Goal: Task Accomplishment & Management: Use online tool/utility

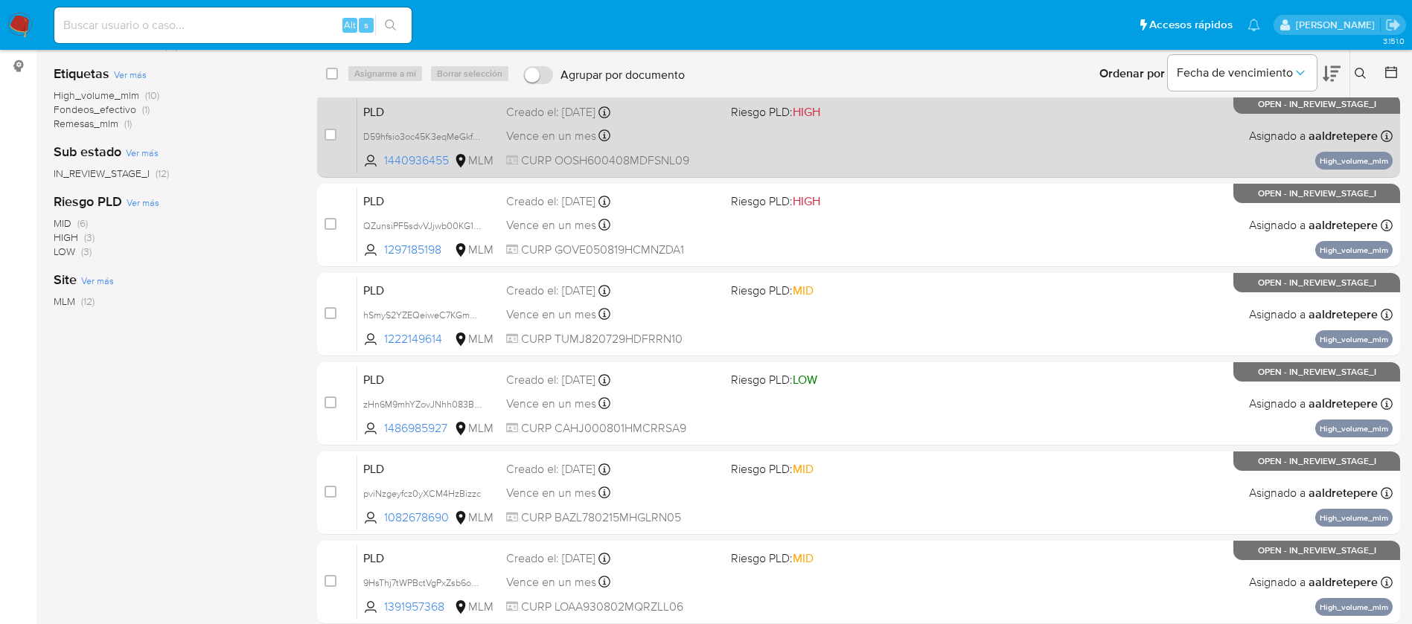
scroll to position [223, 0]
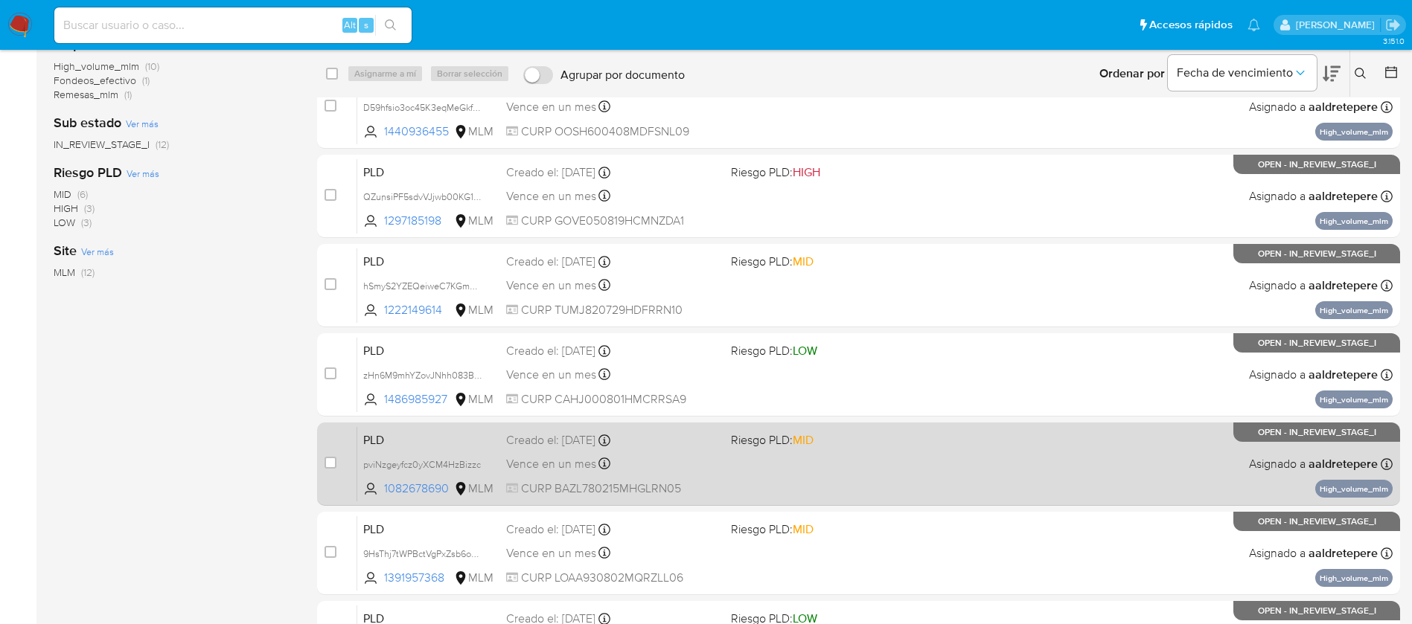
click at [804, 444] on span "MID" at bounding box center [802, 440] width 21 height 17
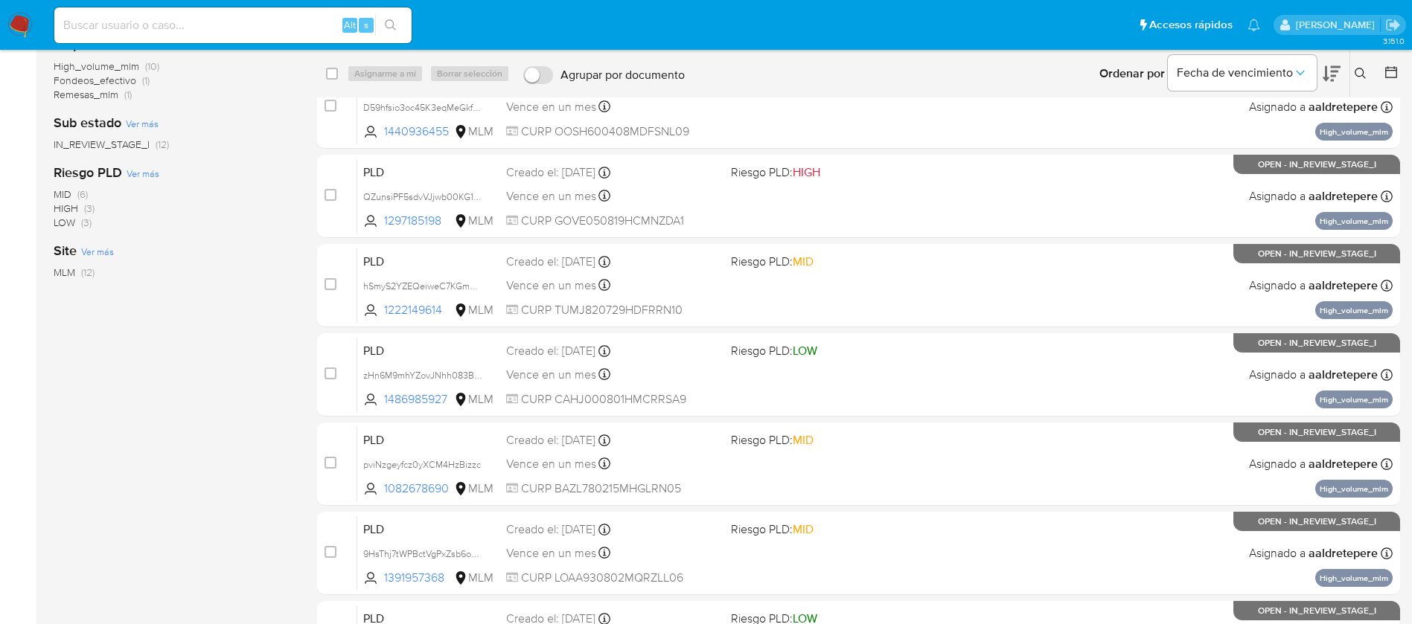
click at [14, 22] on img at bounding box center [19, 25] width 25 height 25
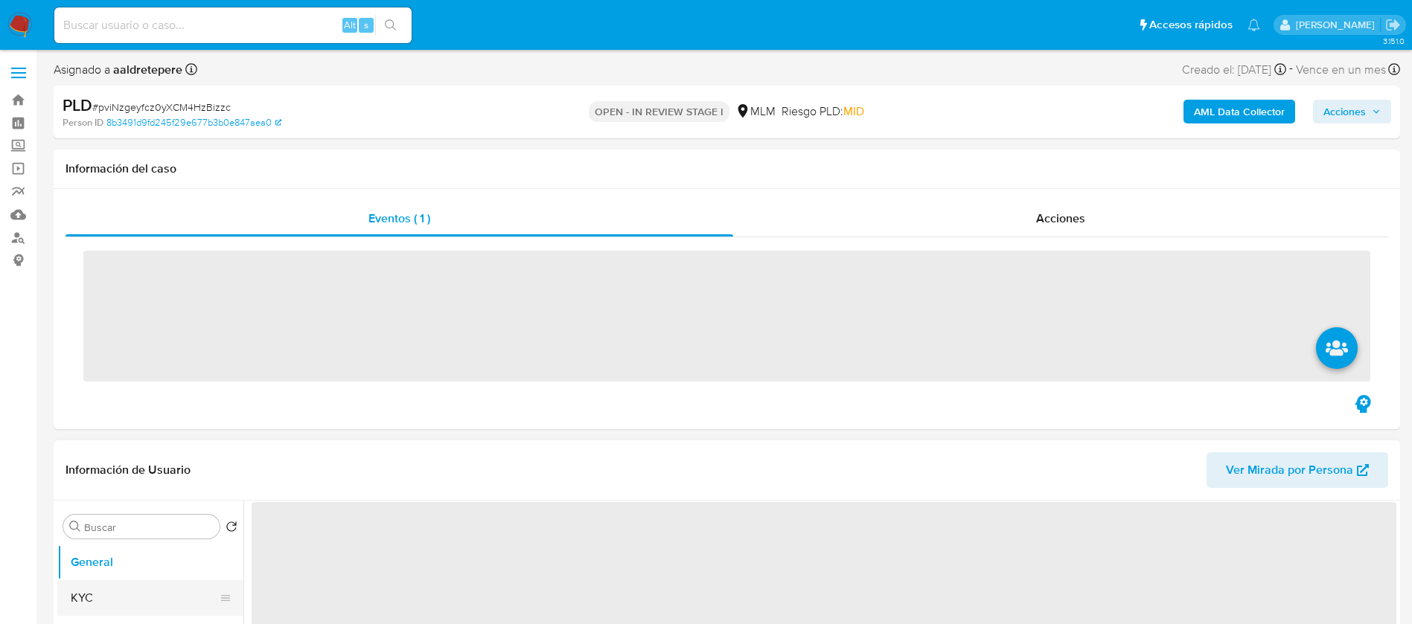
click at [128, 592] on button "KYC" at bounding box center [144, 598] width 174 height 36
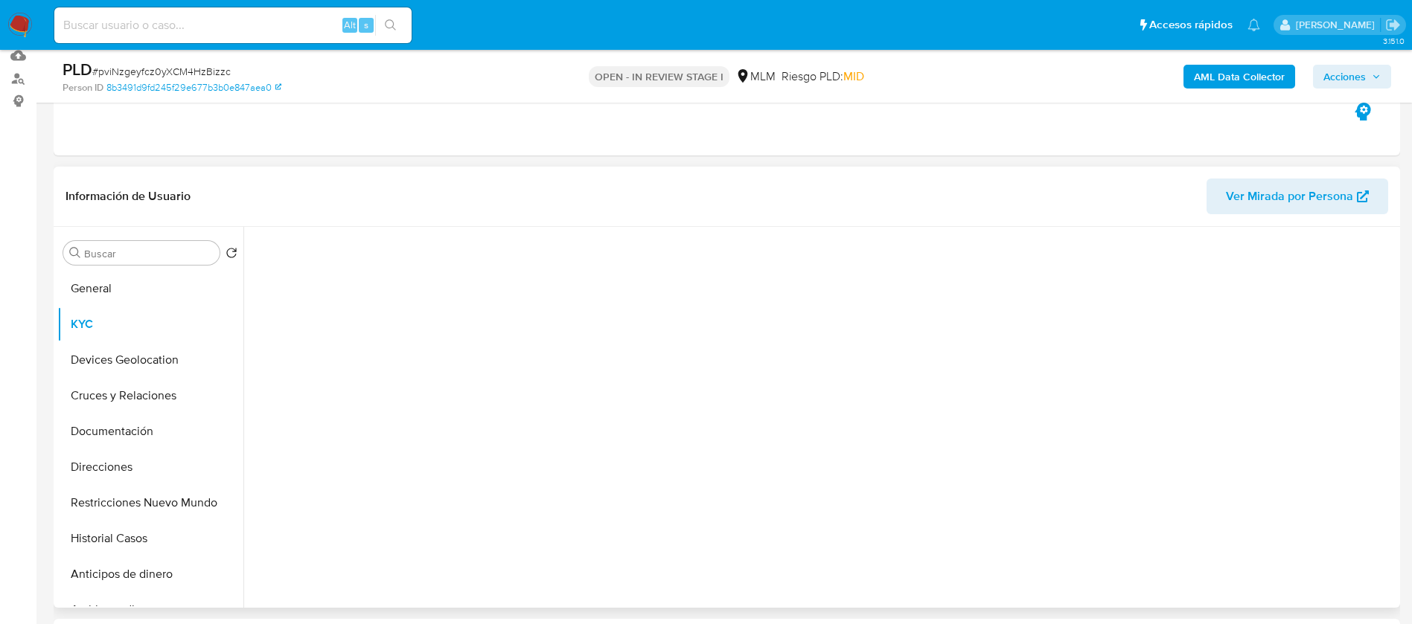
scroll to position [335, 0]
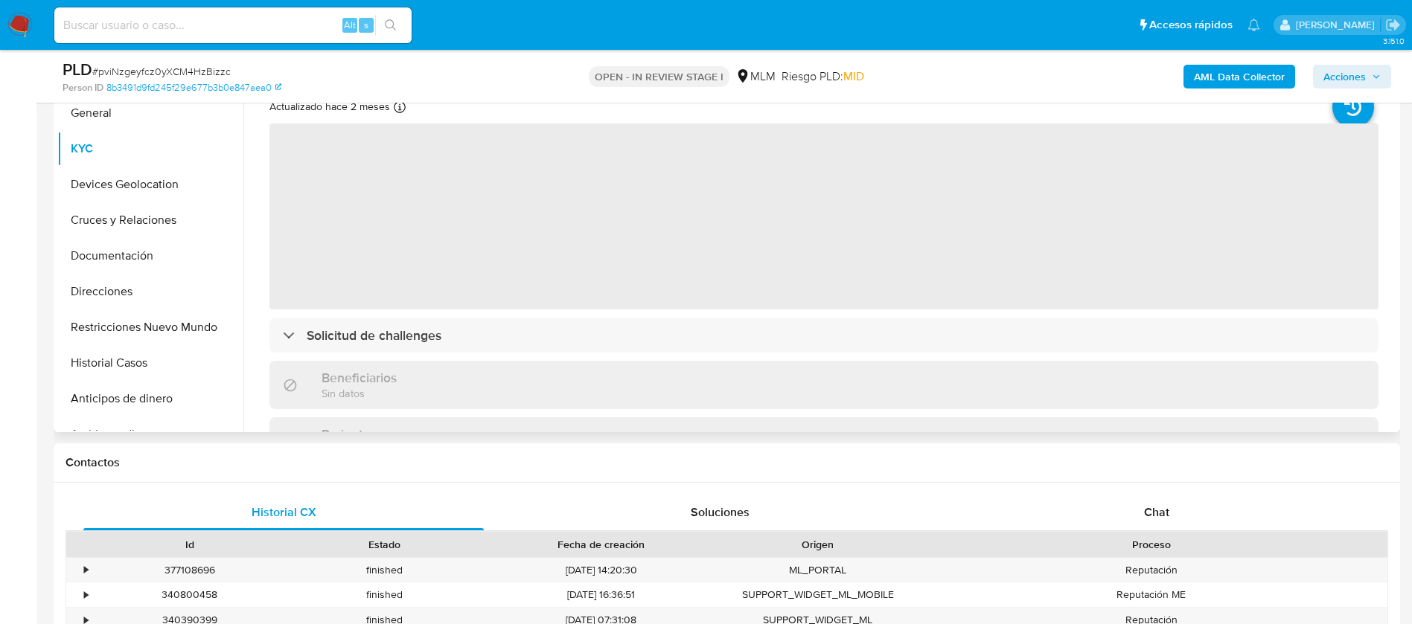
select select "10"
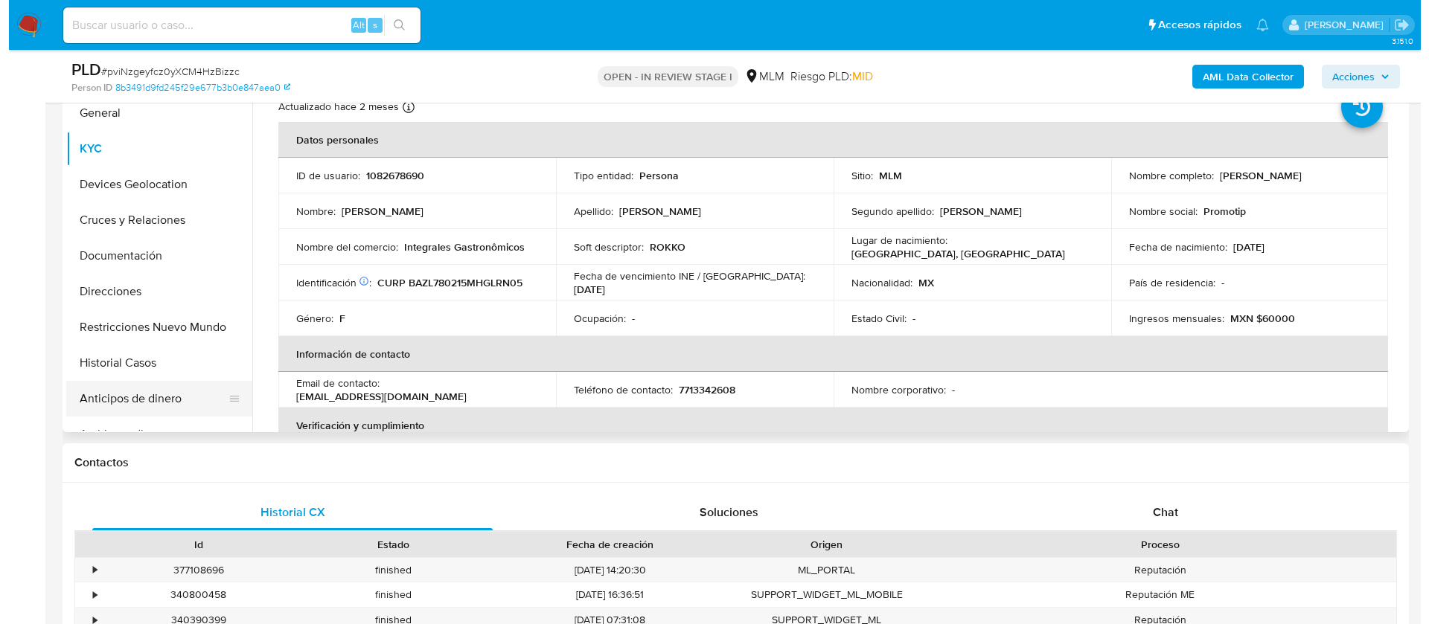
scroll to position [112, 0]
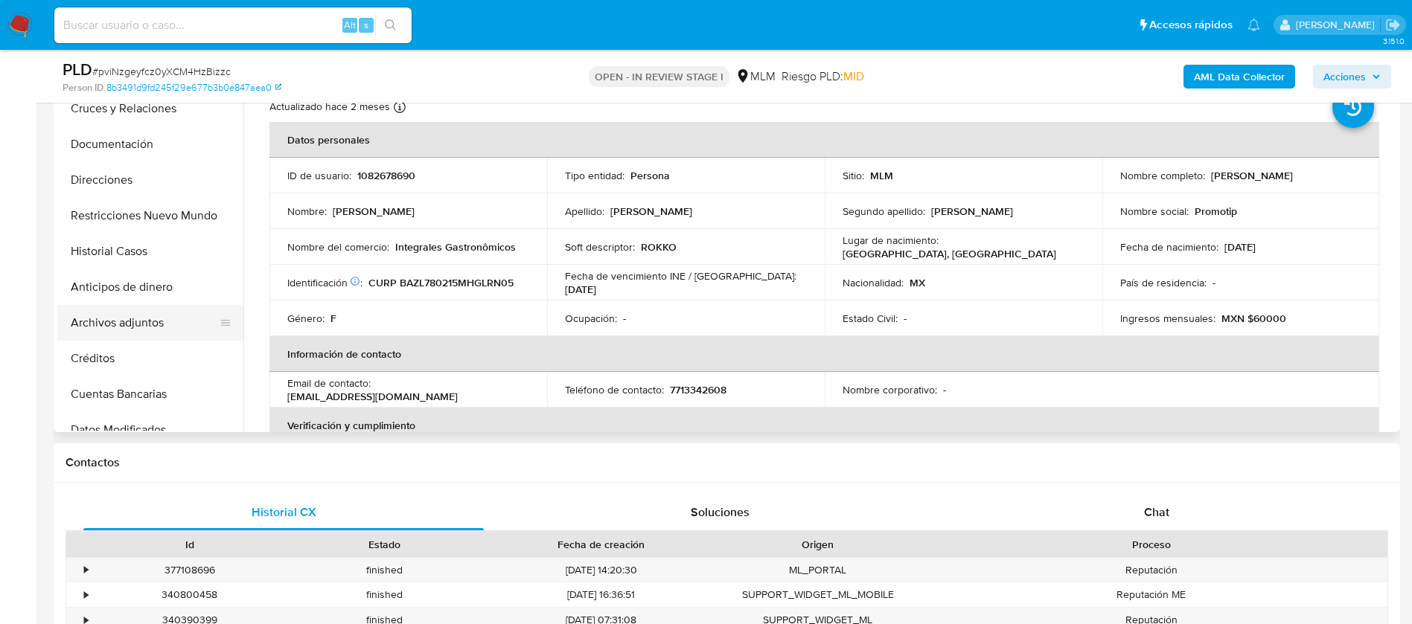
click at [115, 328] on button "Archivos adjuntos" at bounding box center [144, 323] width 174 height 36
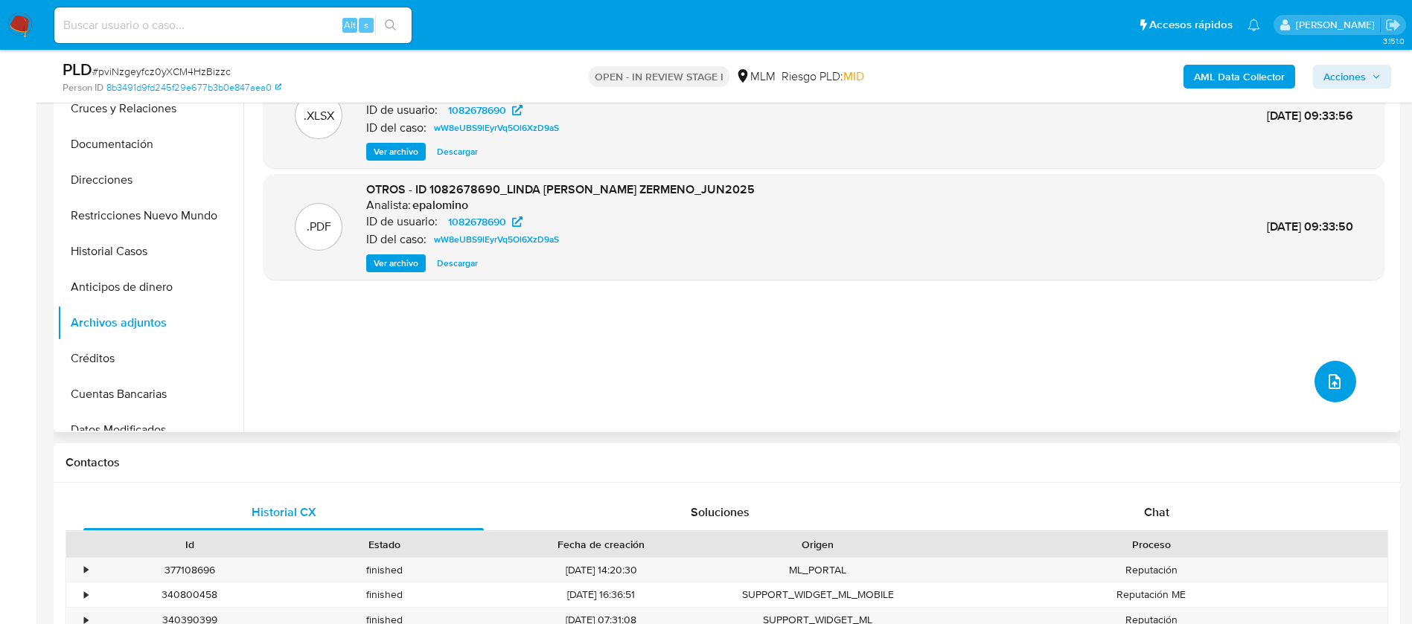
click at [1342, 391] on button "upload-file" at bounding box center [1335, 382] width 42 height 42
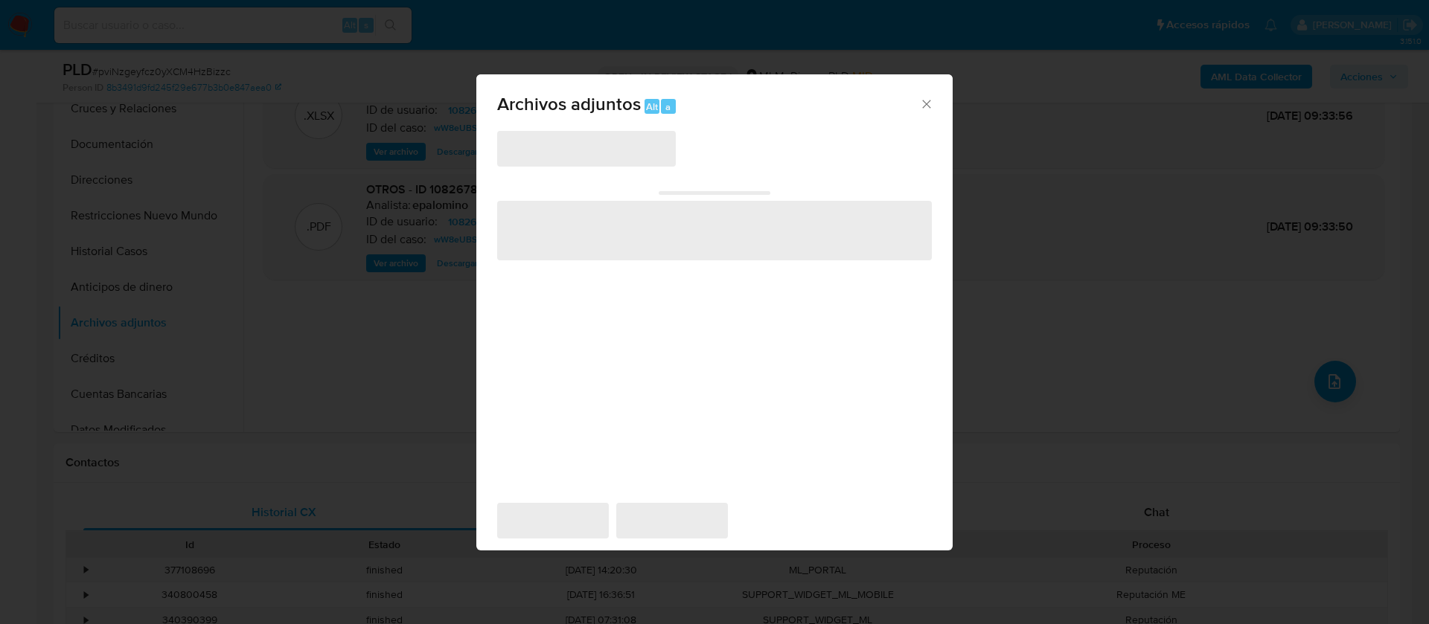
click at [518, 163] on span "‌" at bounding box center [586, 149] width 179 height 36
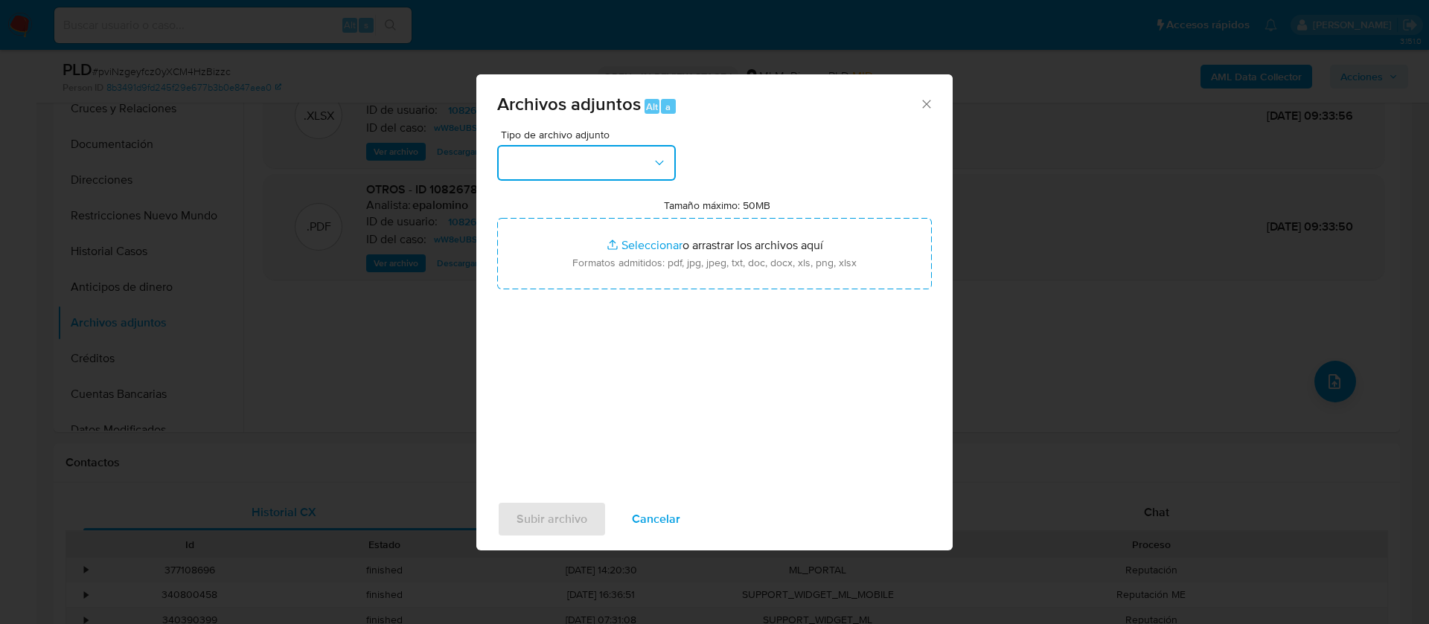
click at [526, 163] on button "button" at bounding box center [586, 163] width 179 height 36
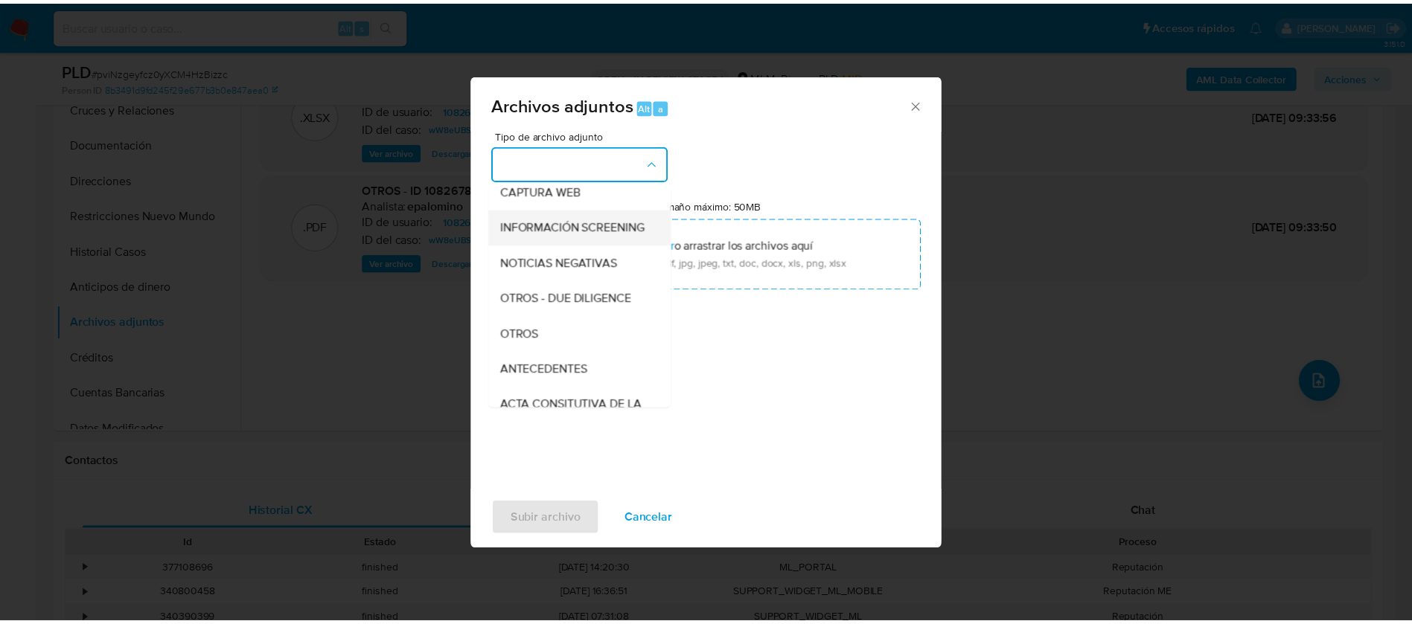
scroll to position [153, 0]
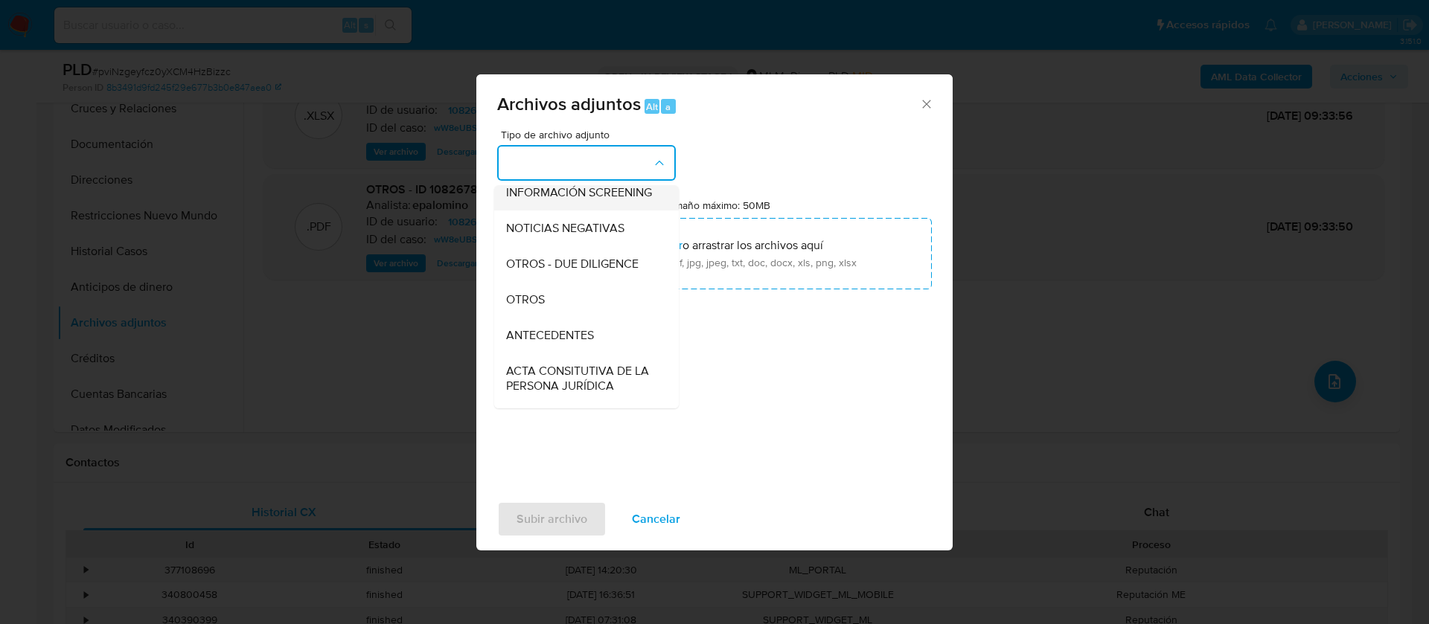
click at [589, 318] on div "OTROS" at bounding box center [582, 300] width 152 height 36
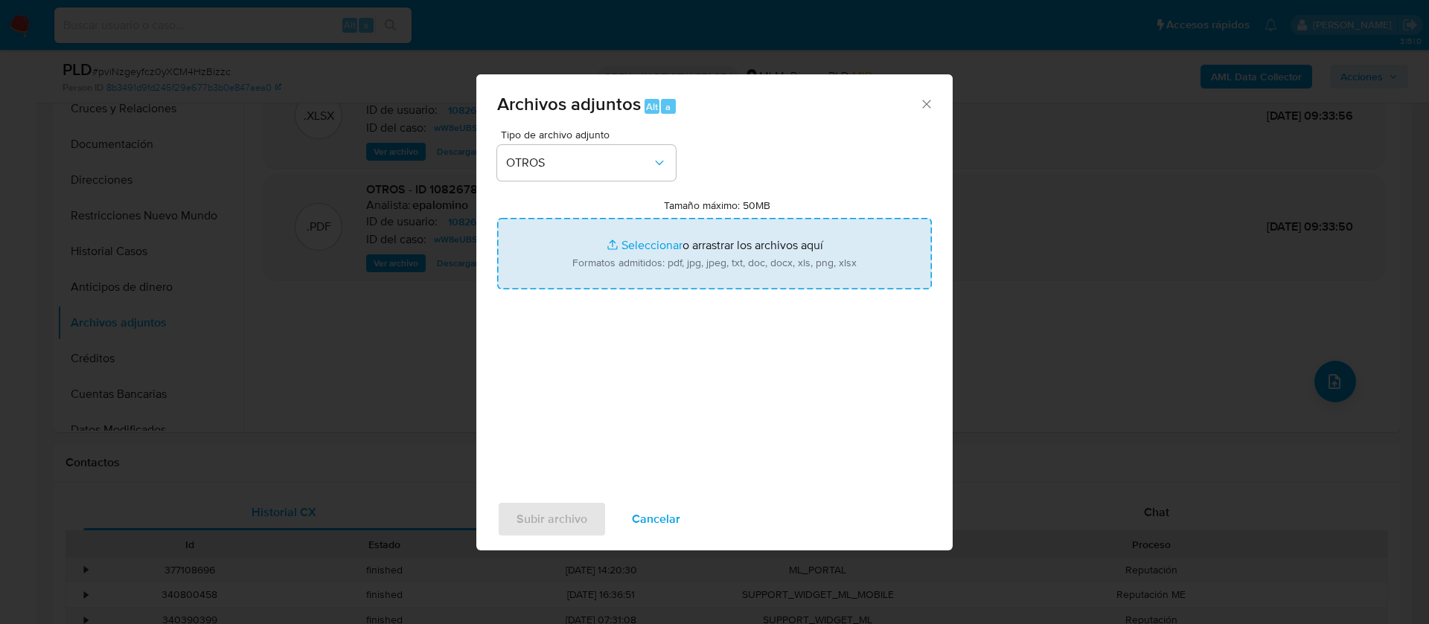
click at [635, 265] on input "Tamaño máximo: 50MB Seleccionar archivos" at bounding box center [714, 253] width 435 height 71
type input "C:\fakepath\1082678690_LINDA BLANCAS ZEMEÑO_JULIO 2025.pdf"
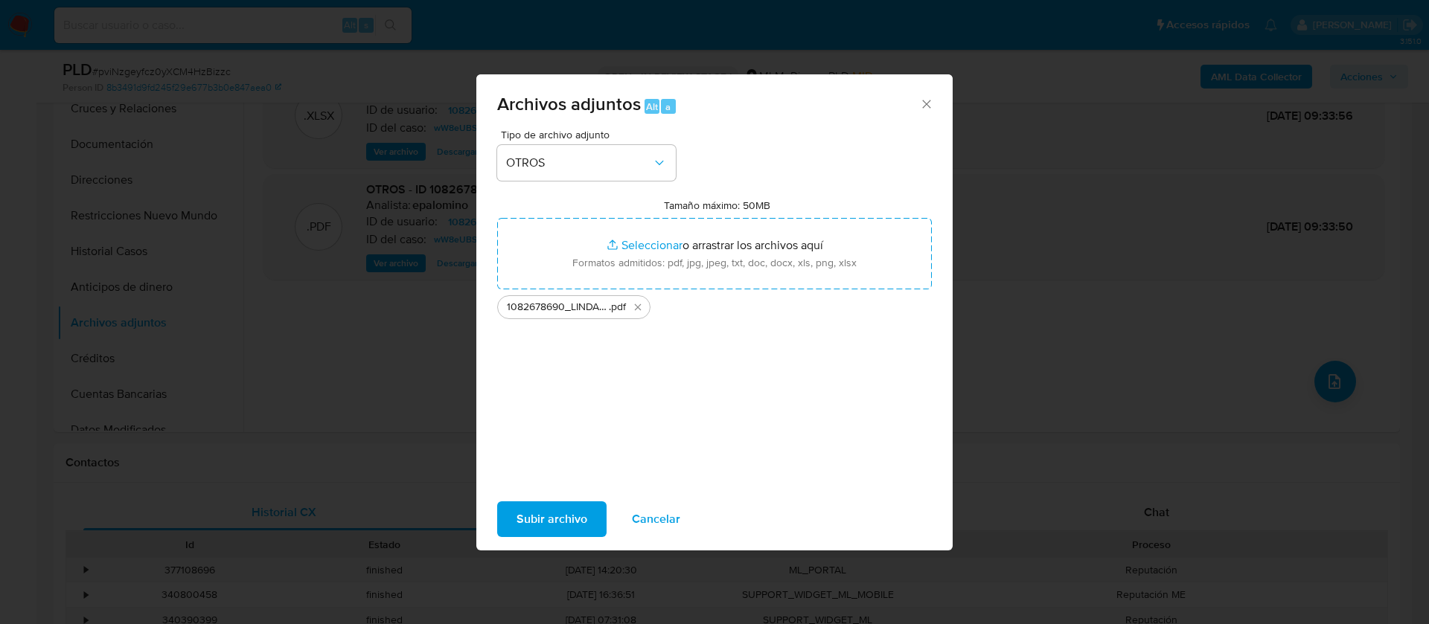
click at [553, 526] on span "Subir archivo" at bounding box center [551, 519] width 71 height 33
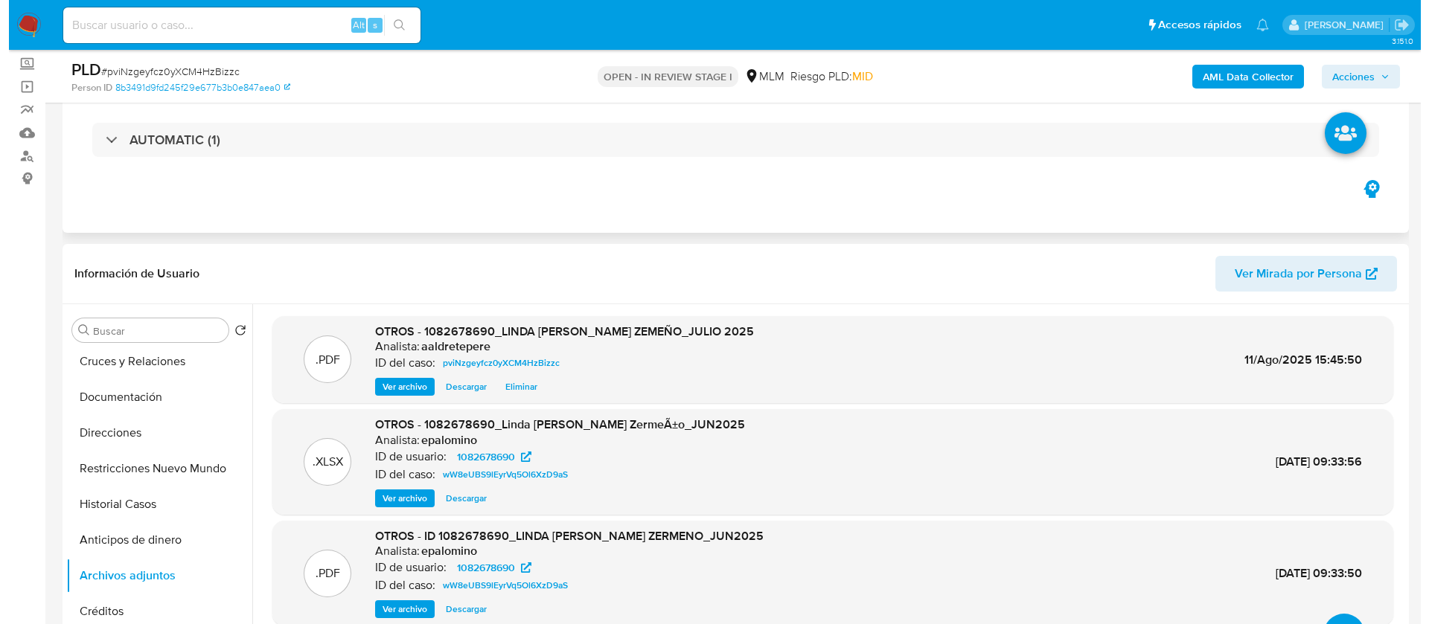
scroll to position [112, 0]
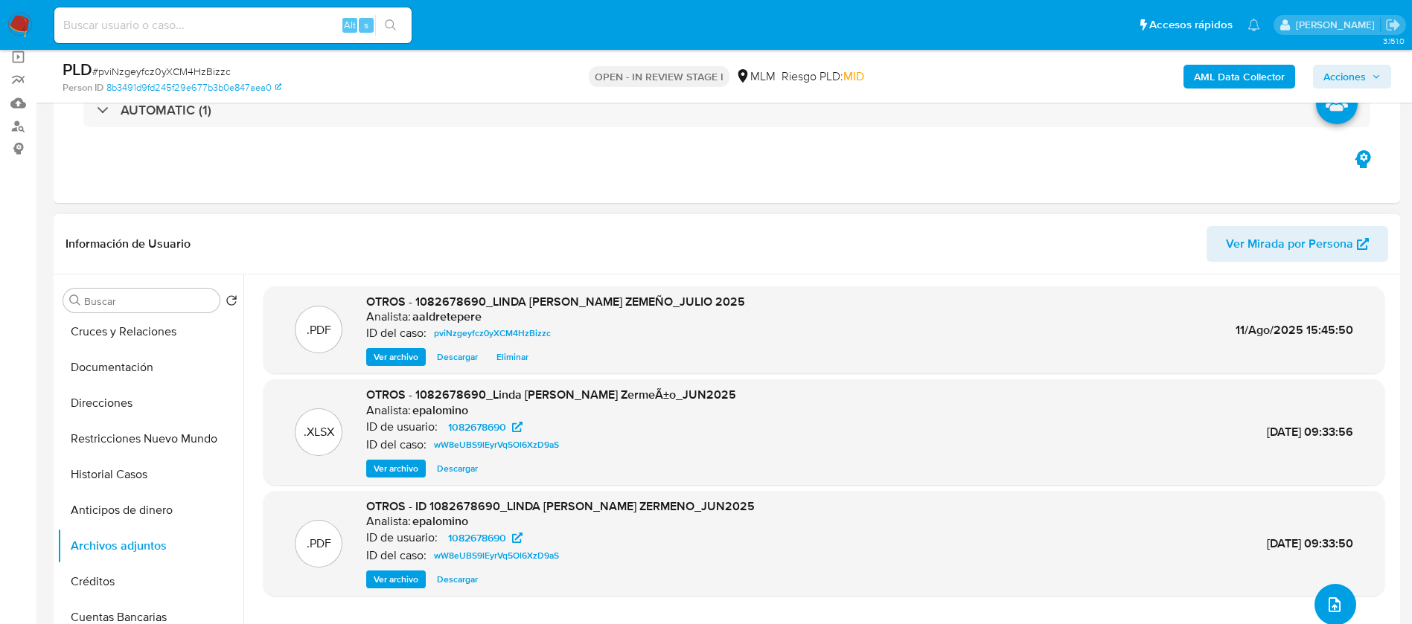
click at [1343, 595] on button "upload-file" at bounding box center [1335, 605] width 42 height 42
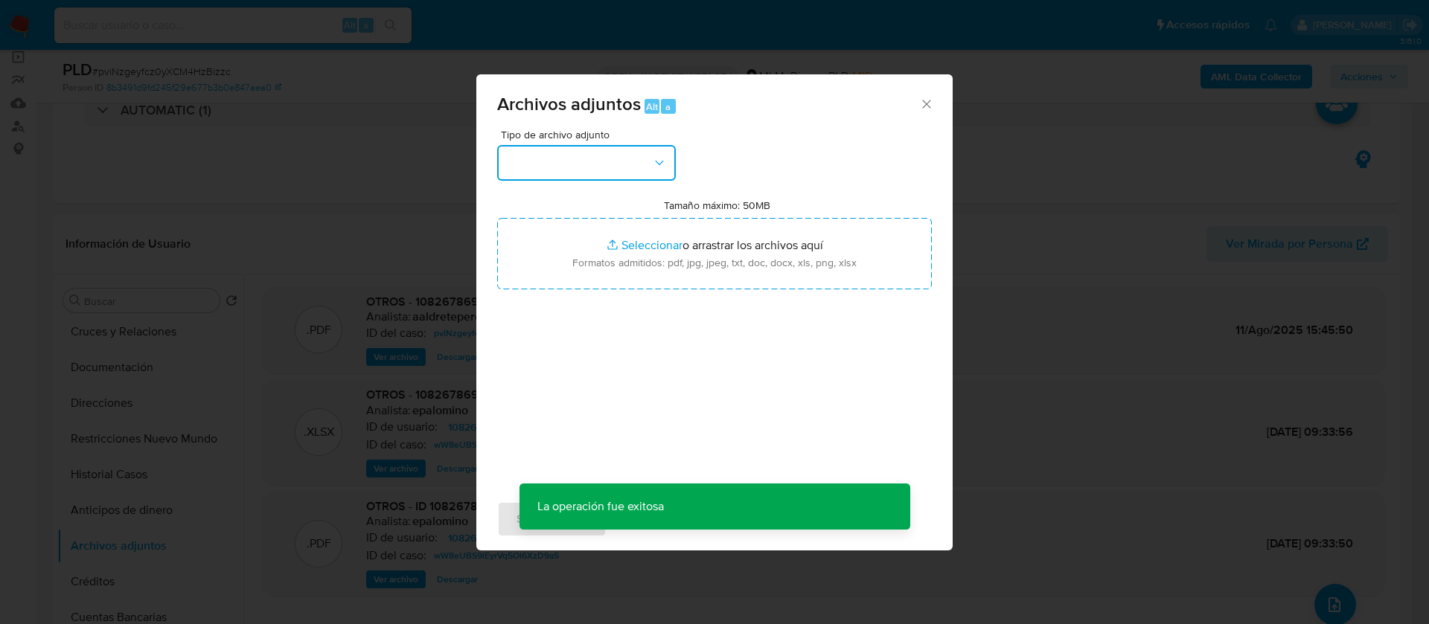
click at [608, 160] on button "button" at bounding box center [586, 163] width 179 height 36
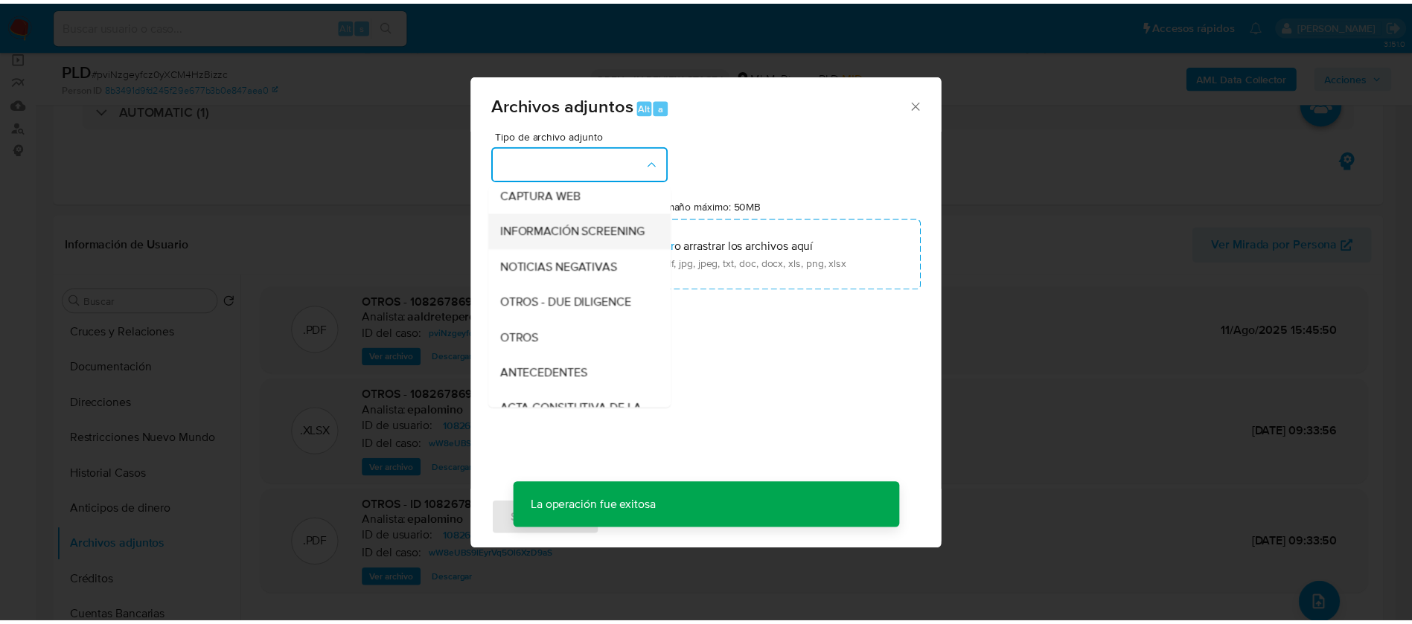
scroll to position [265, 0]
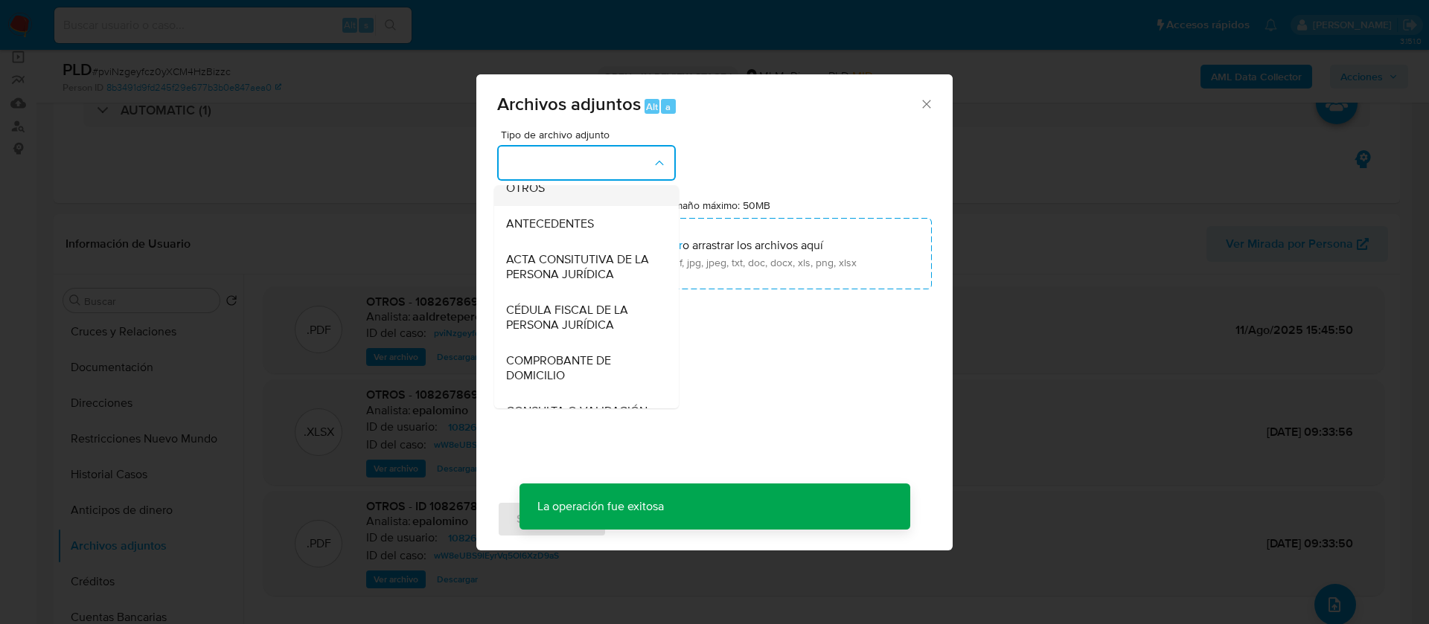
click at [569, 206] on div "OTROS" at bounding box center [582, 188] width 152 height 36
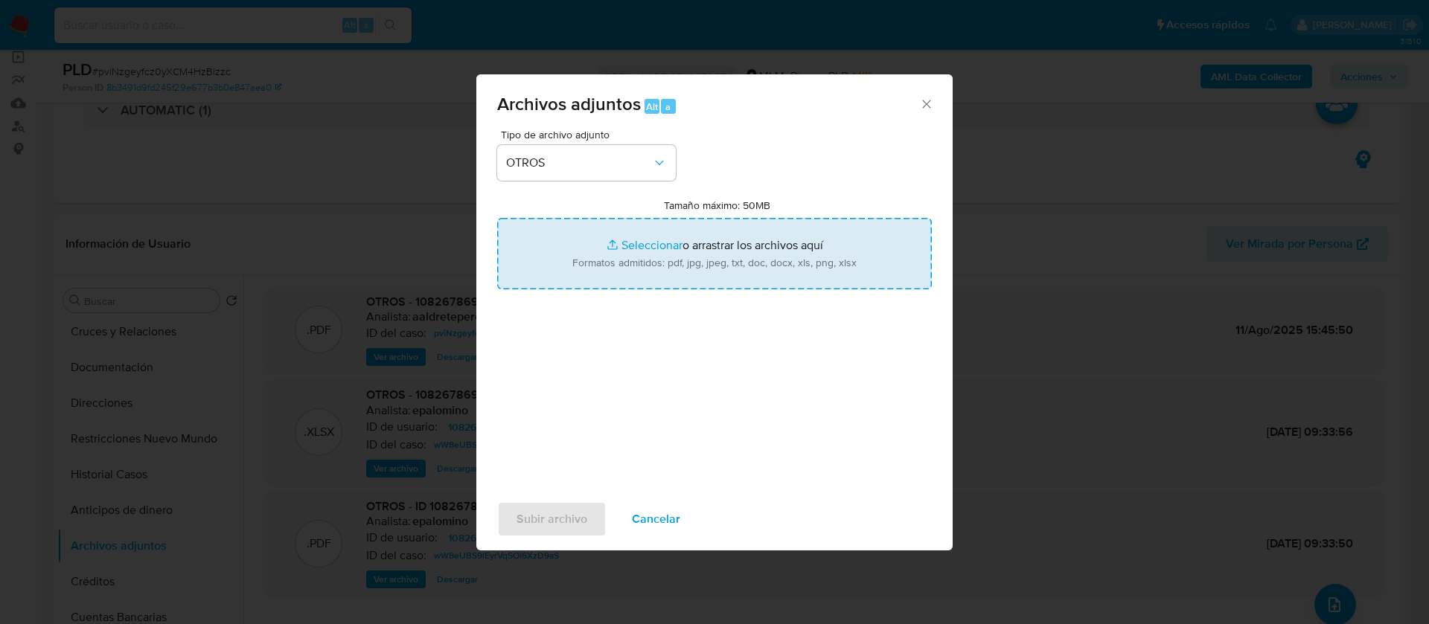
click at [725, 232] on input "Tamaño máximo: 50MB Seleccionar archivos" at bounding box center [714, 253] width 435 height 71
type input "C:\fakepath\1082678690_LINDA BLANCAS ZERMEÑO_JULIO 2025 .xlsx"
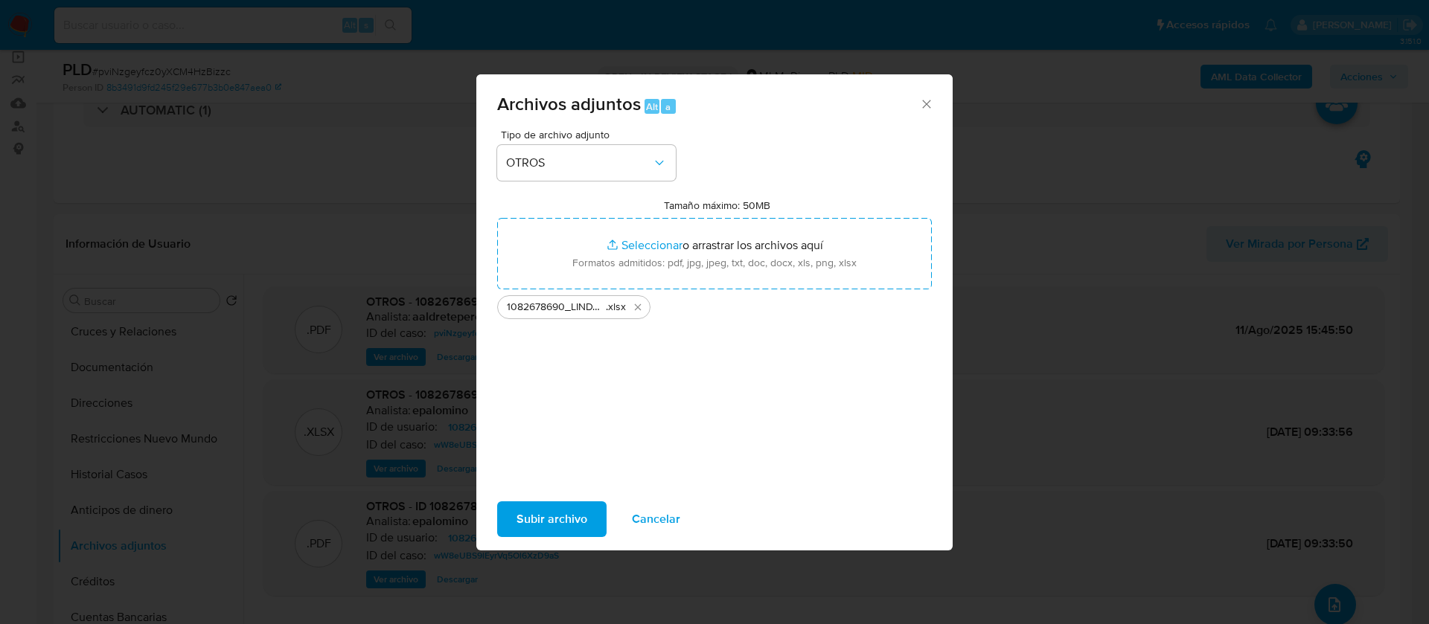
click at [528, 520] on span "Subir archivo" at bounding box center [551, 519] width 71 height 33
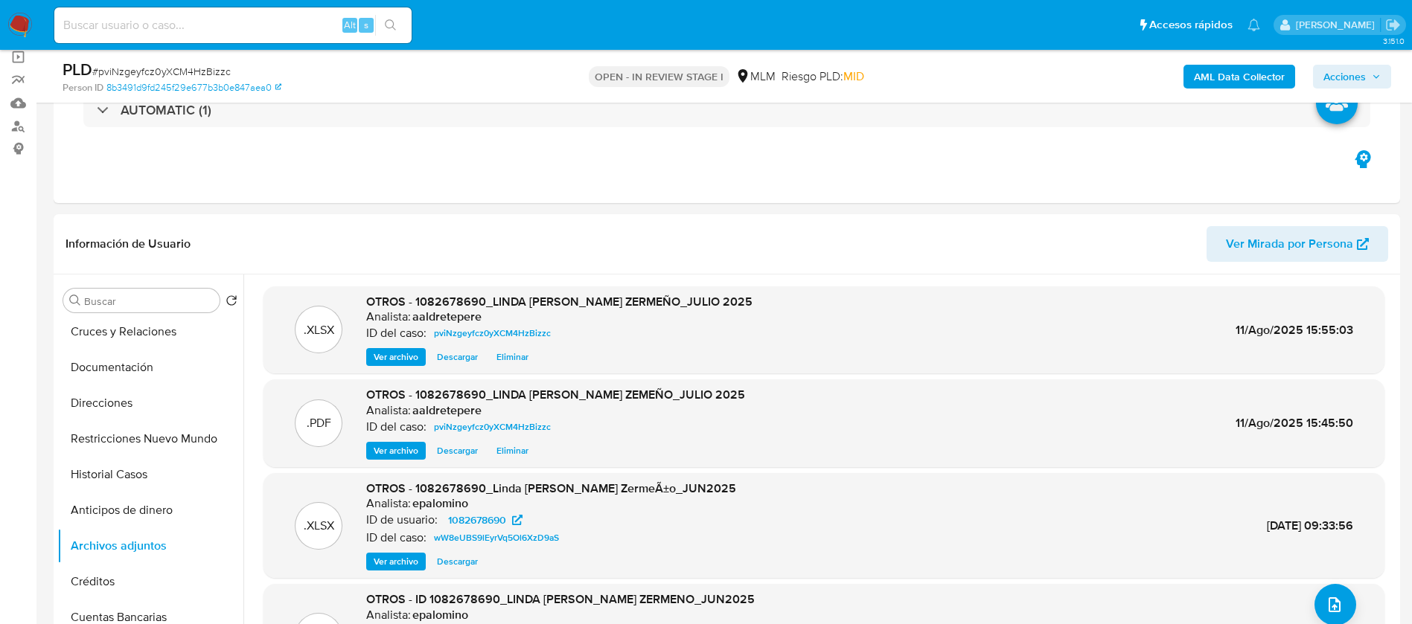
click at [1342, 86] on span "Acciones" at bounding box center [1344, 77] width 42 height 24
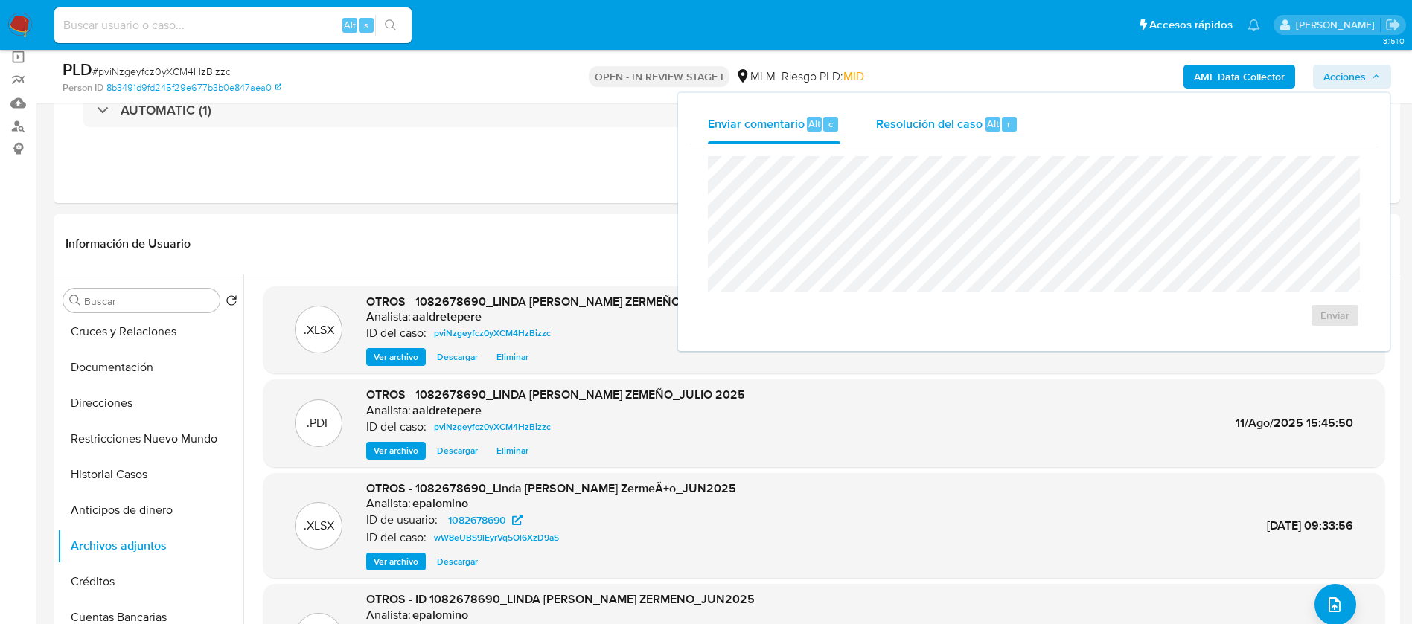
click at [961, 135] on div "Resolución del caso Alt r" at bounding box center [947, 124] width 142 height 39
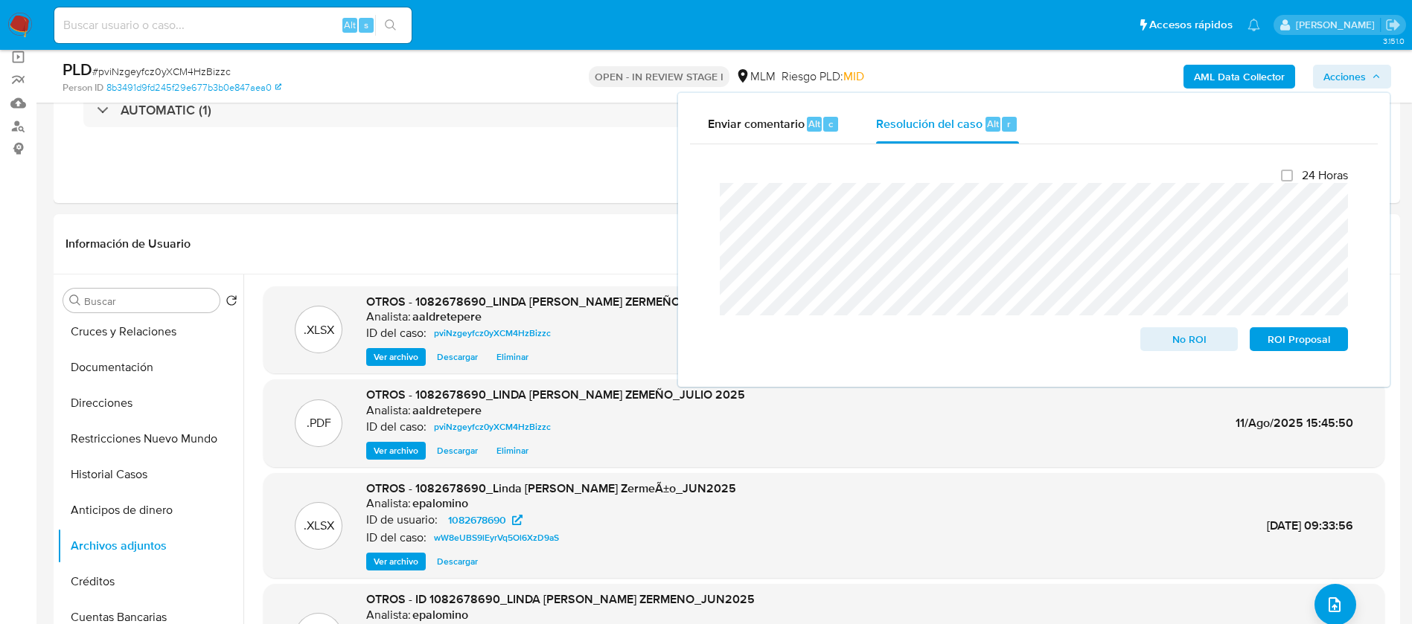
scroll to position [0, 0]
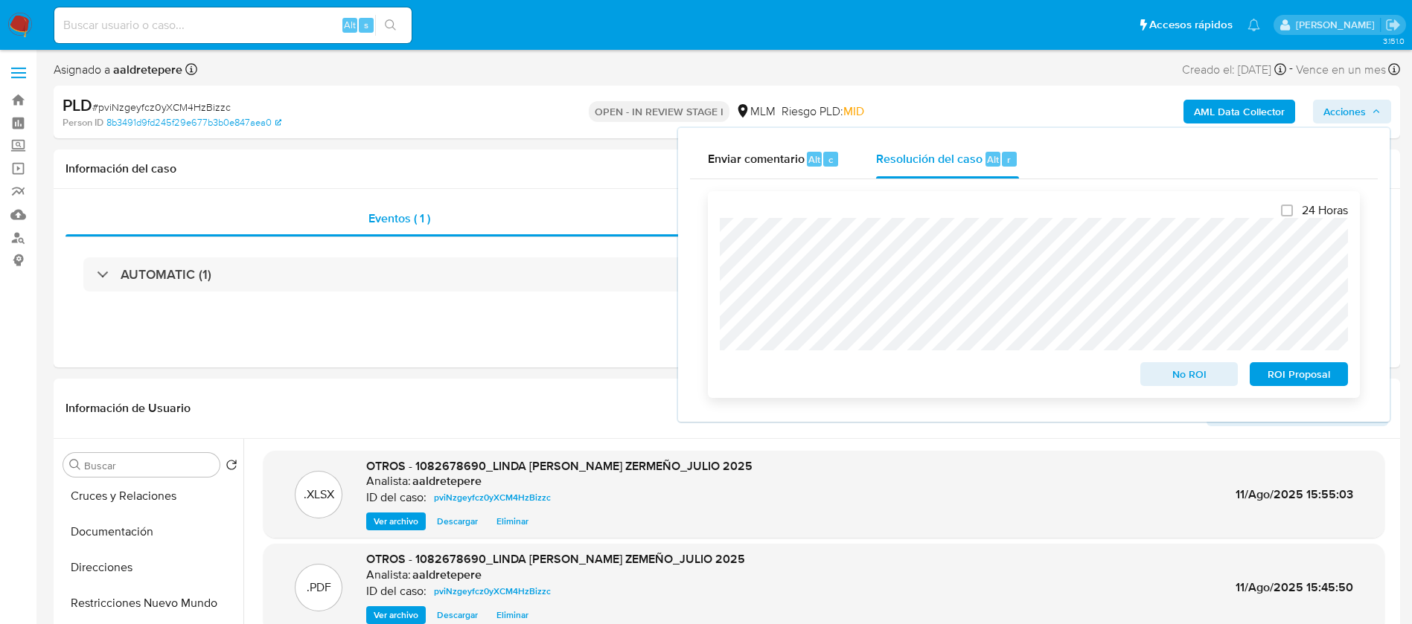
click at [1195, 381] on span "No ROI" at bounding box center [1188, 374] width 77 height 21
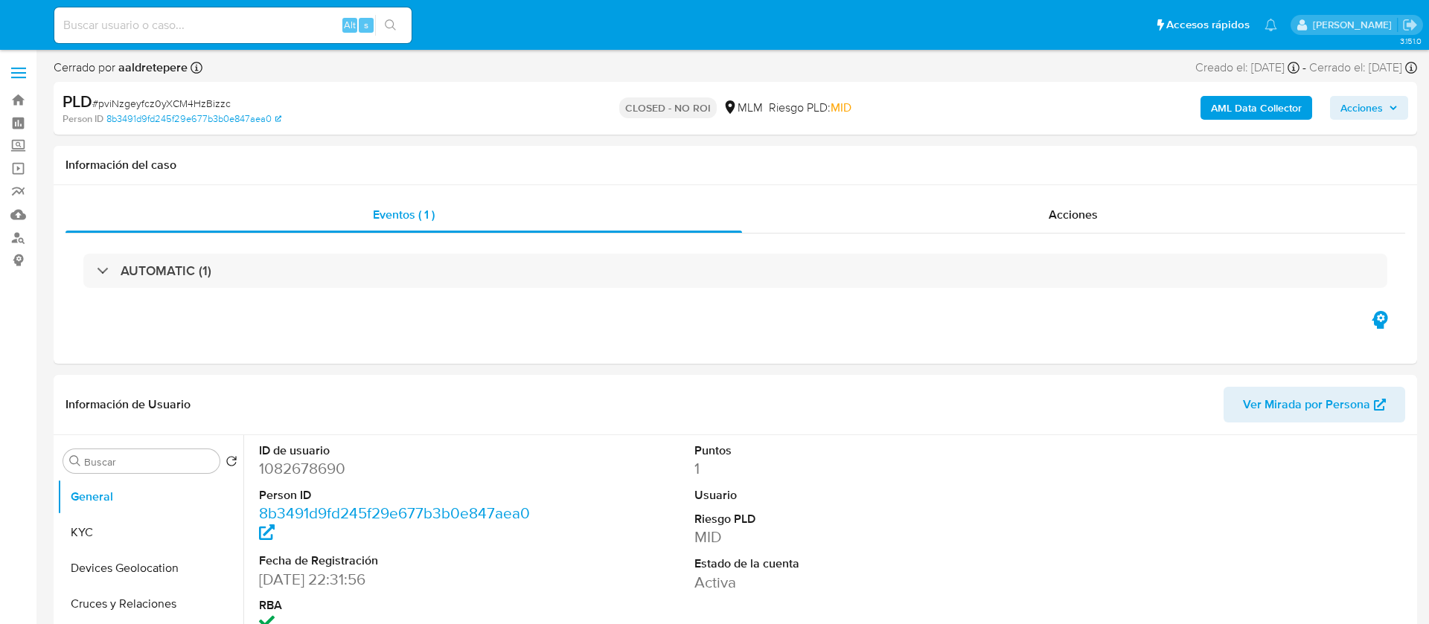
select select "10"
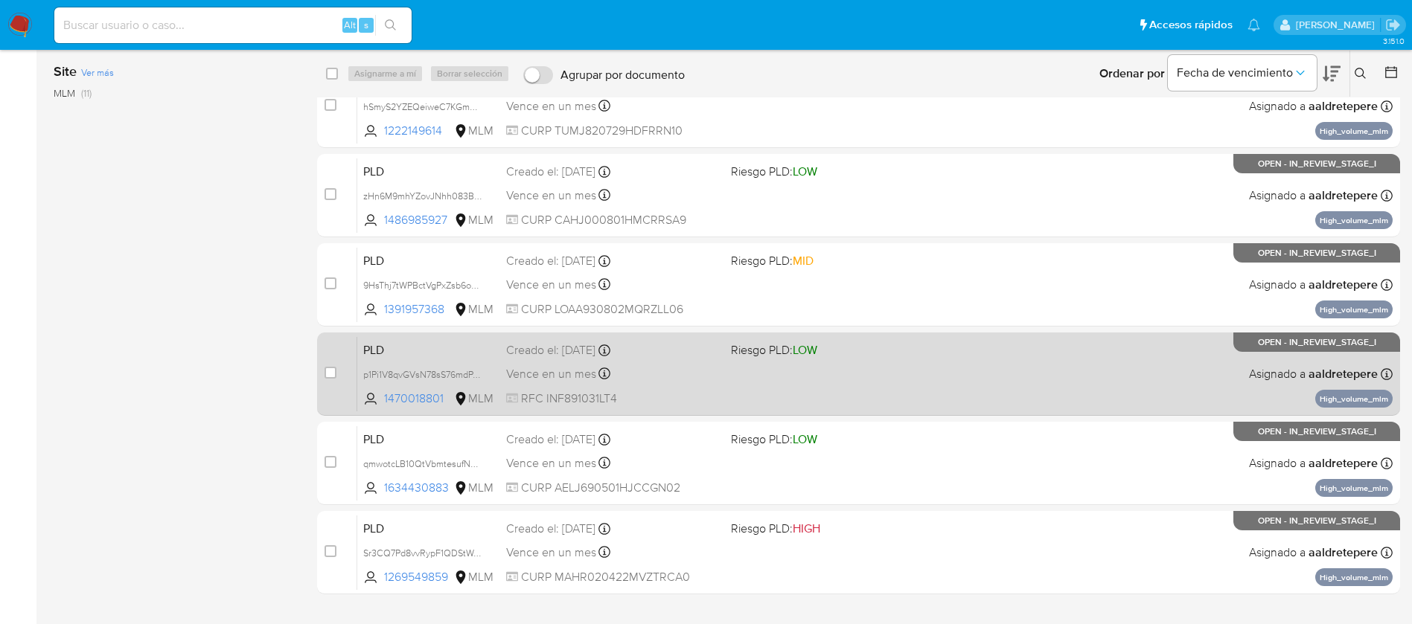
scroll to position [436, 0]
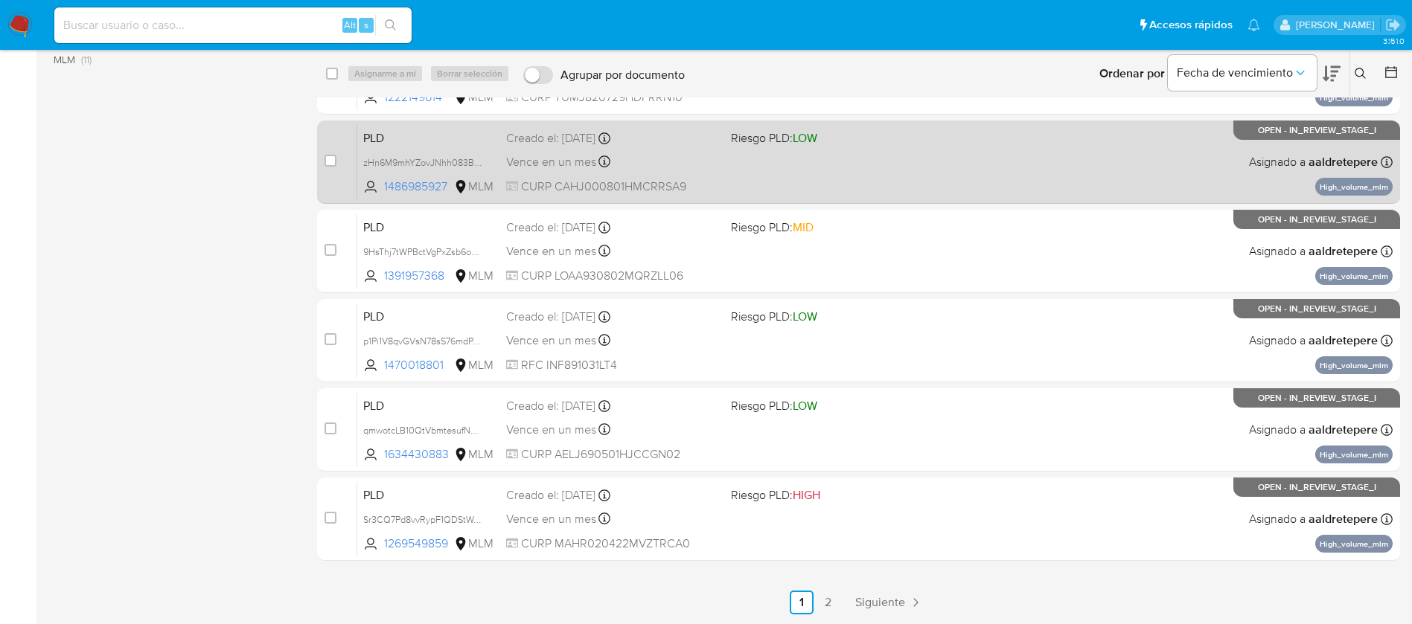
click at [900, 597] on link "Siguiente" at bounding box center [889, 603] width 80 height 24
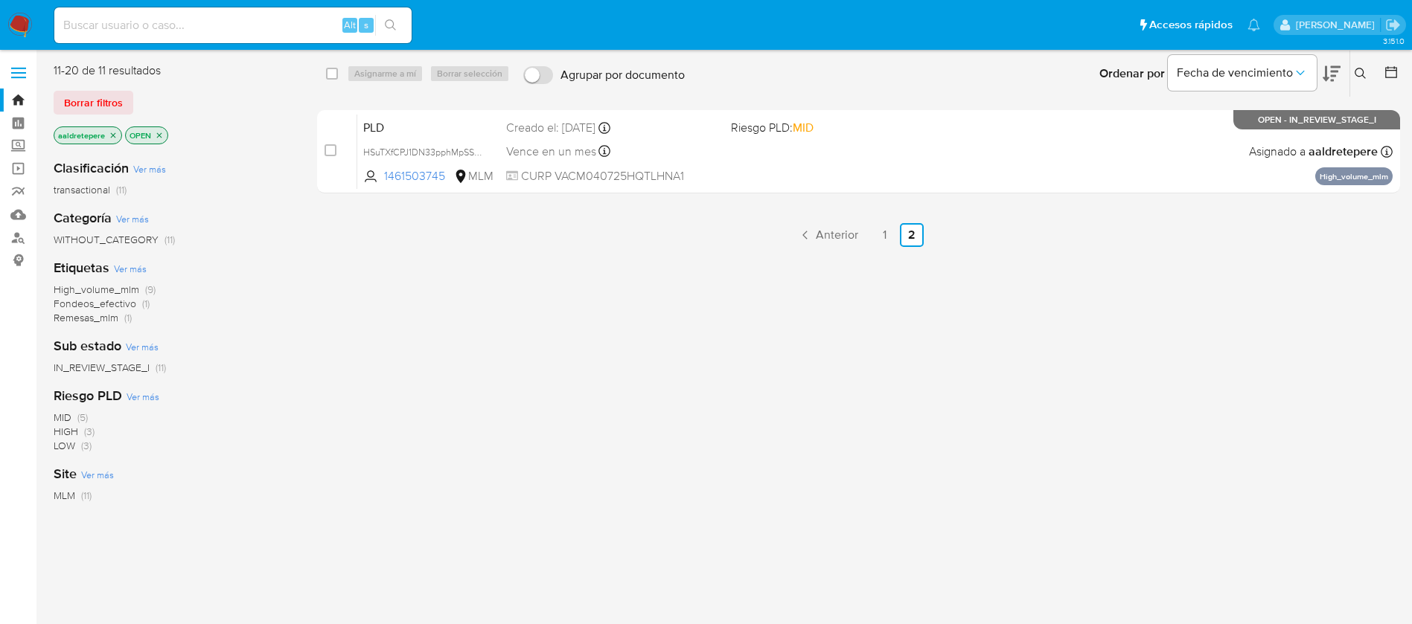
click at [833, 217] on div "select-all-cases-checkbox Asignarme a mí Borrar selección Agrupar por documento…" at bounding box center [858, 394] width 1083 height 662
click at [836, 232] on span "Anterior" at bounding box center [837, 235] width 42 height 12
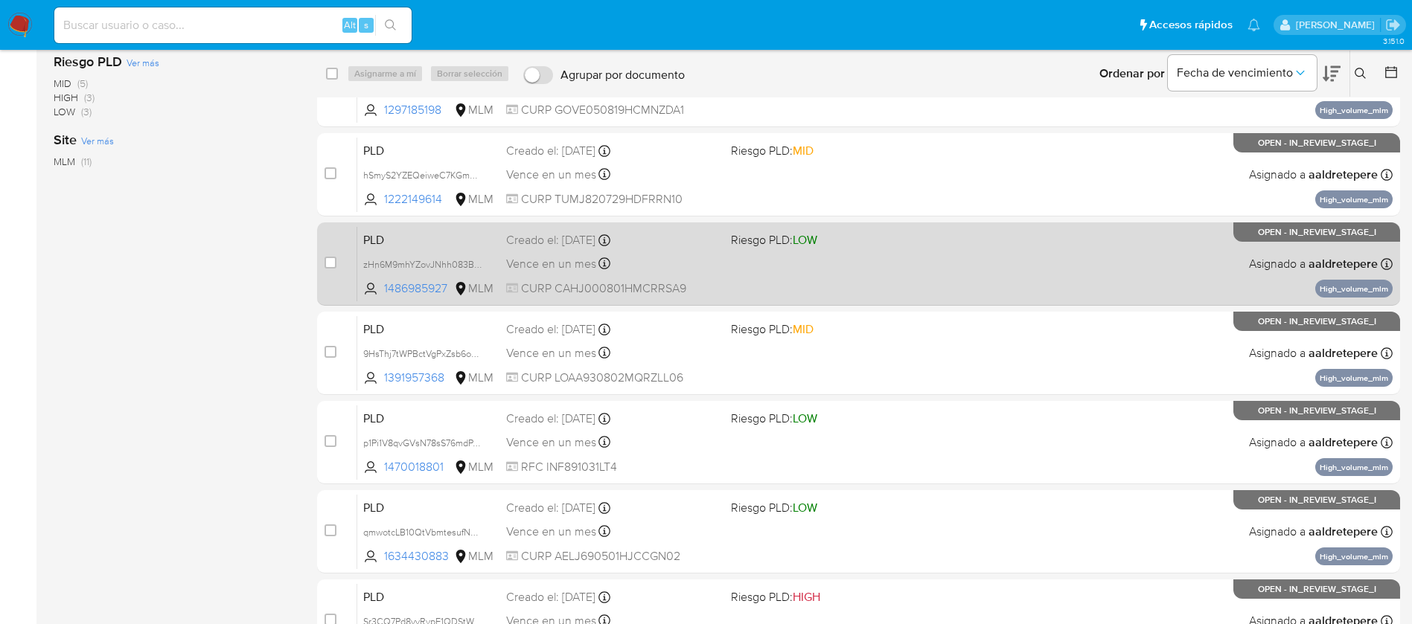
scroll to position [335, 0]
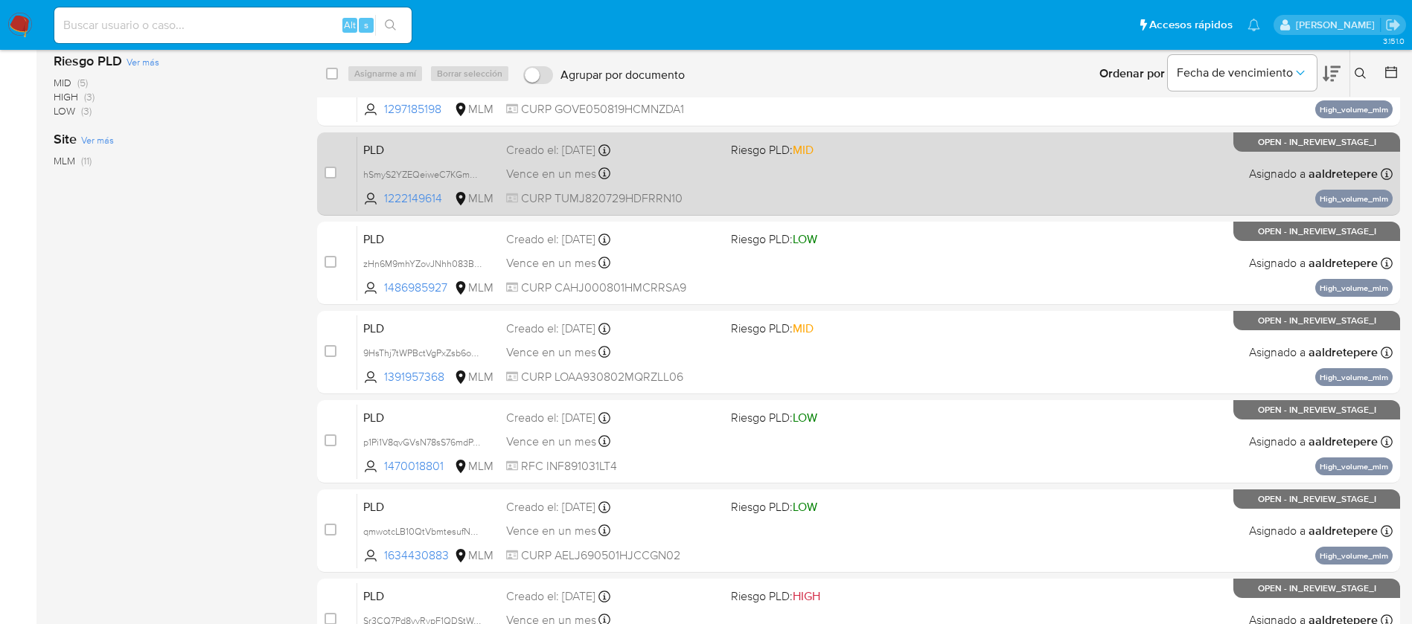
click at [704, 166] on div "Vence en un mes Vence el 10/09/2025 02:07:02" at bounding box center [612, 174] width 213 height 20
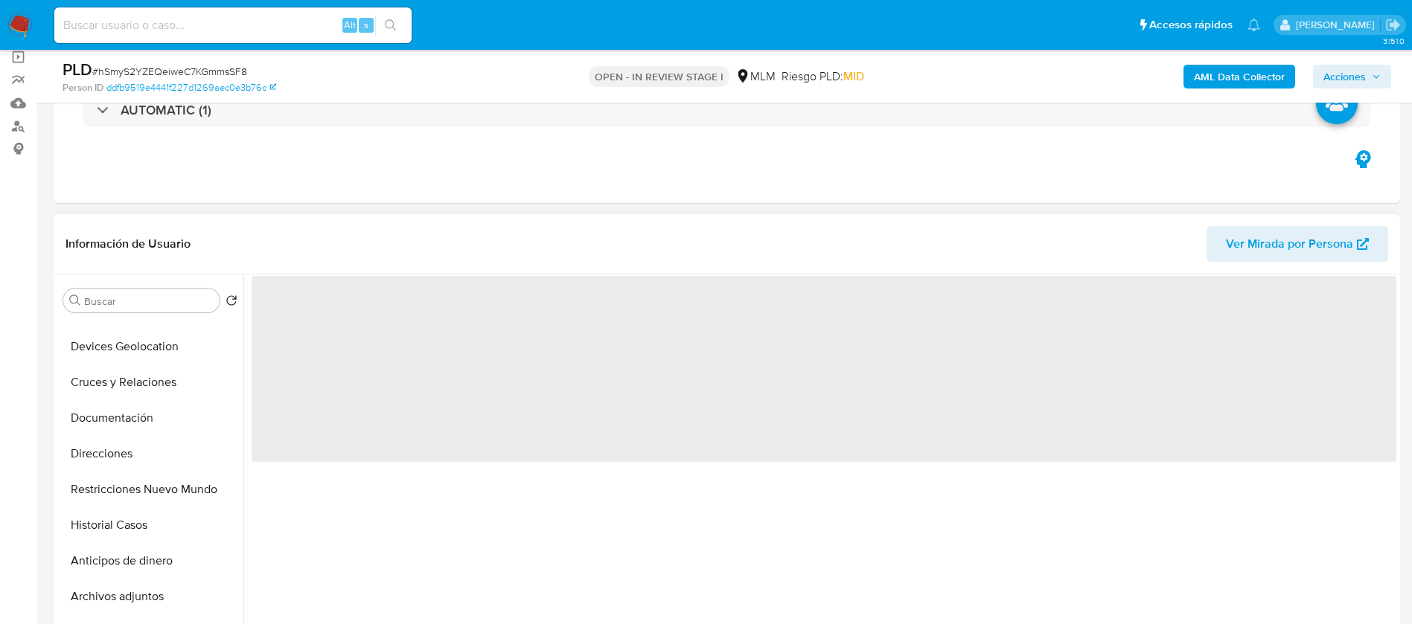
scroll to position [112, 0]
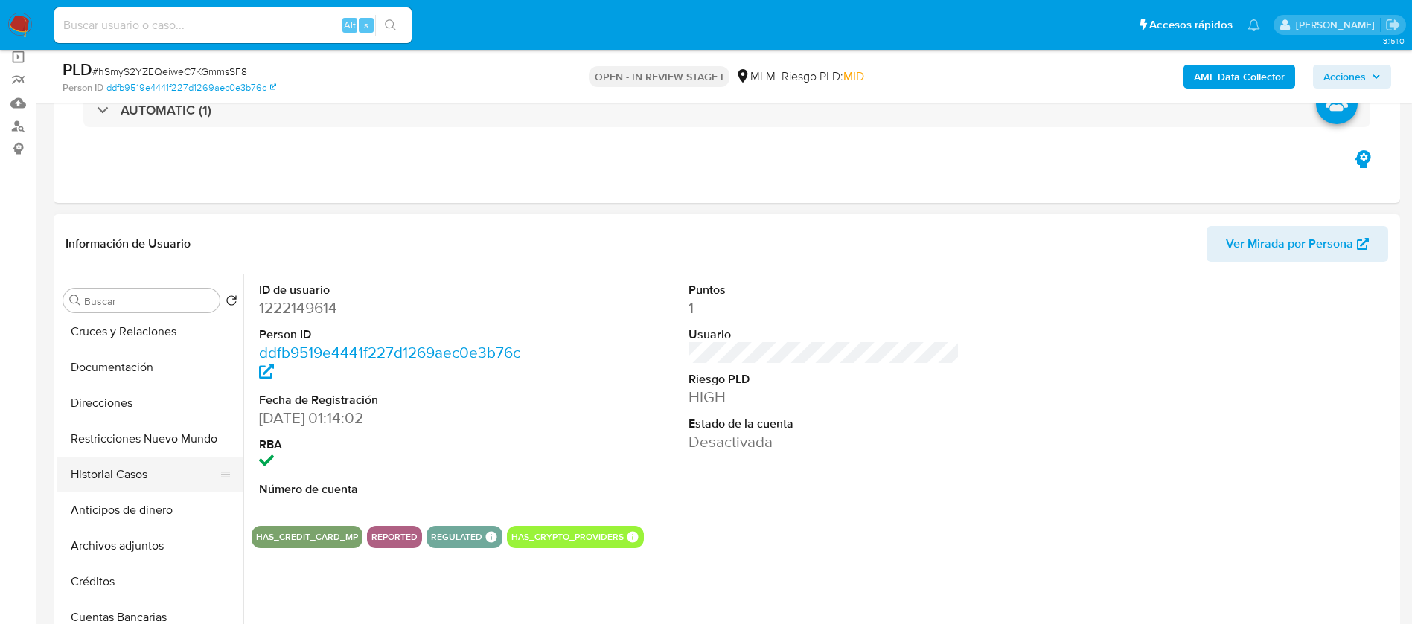
select select "10"
click at [117, 478] on button "Historial Casos" at bounding box center [144, 475] width 174 height 36
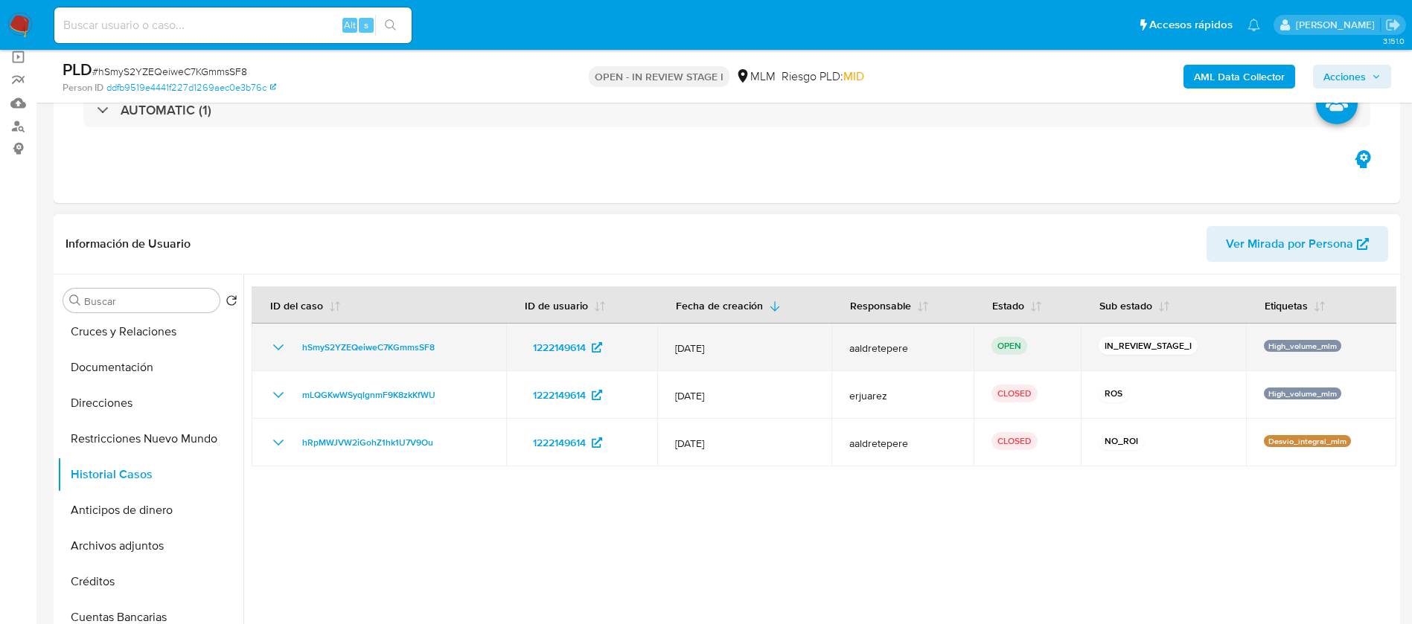
drag, startPoint x: 1115, startPoint y: 452, endPoint x: 686, endPoint y: 359, distance: 439.3
click at [686, 359] on tbody "hSmyS2YZEQeiweC7KGmmsSF8 1222149614 [DATE] aaldretepere OPEN IN_REVIEW_STAGE_I …" at bounding box center [824, 395] width 1144 height 143
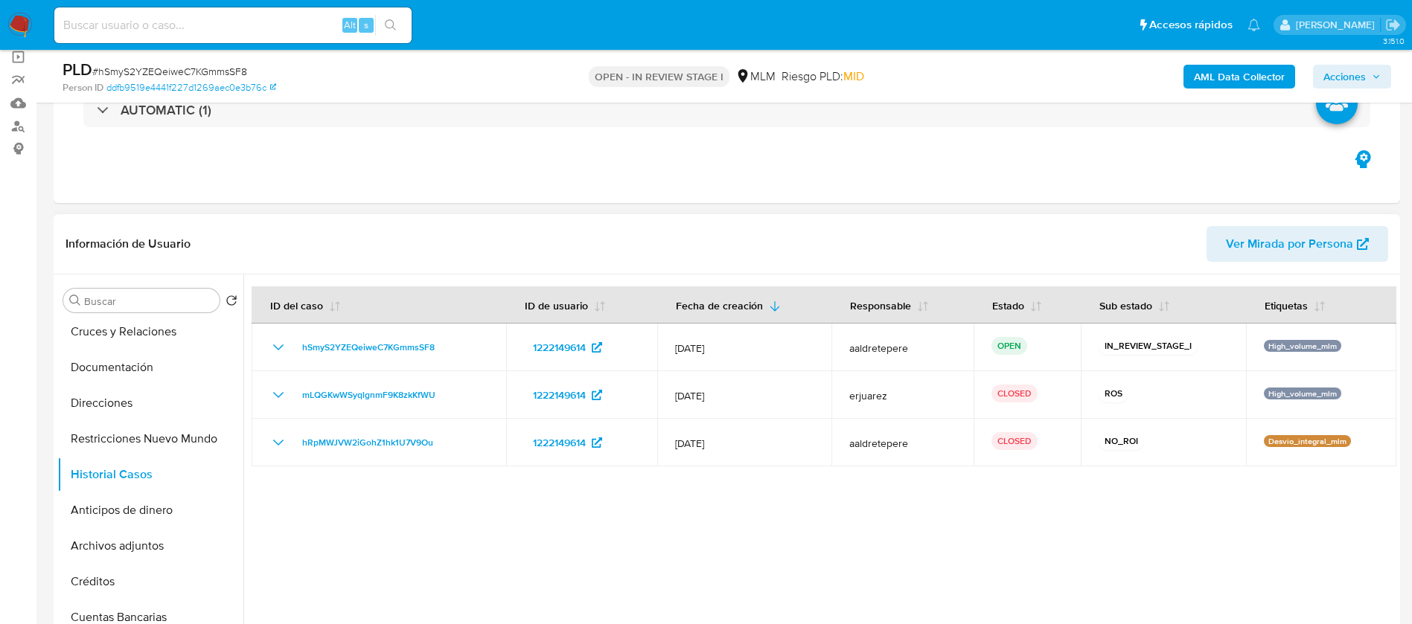
click at [1128, 502] on div at bounding box center [819, 465] width 1153 height 381
drag, startPoint x: 1022, startPoint y: 572, endPoint x: 1008, endPoint y: 578, distance: 15.3
drag, startPoint x: 1008, startPoint y: 578, endPoint x: 487, endPoint y: 555, distance: 520.6
click at [487, 555] on div at bounding box center [819, 465] width 1153 height 381
click at [716, 528] on div at bounding box center [819, 465] width 1153 height 381
